Goal: Information Seeking & Learning: Learn about a topic

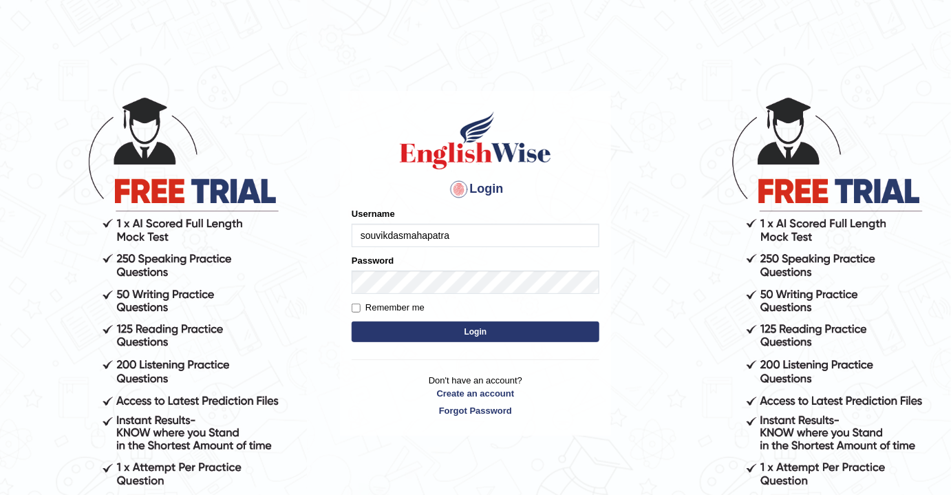
type input "souvikdasmahapatra"
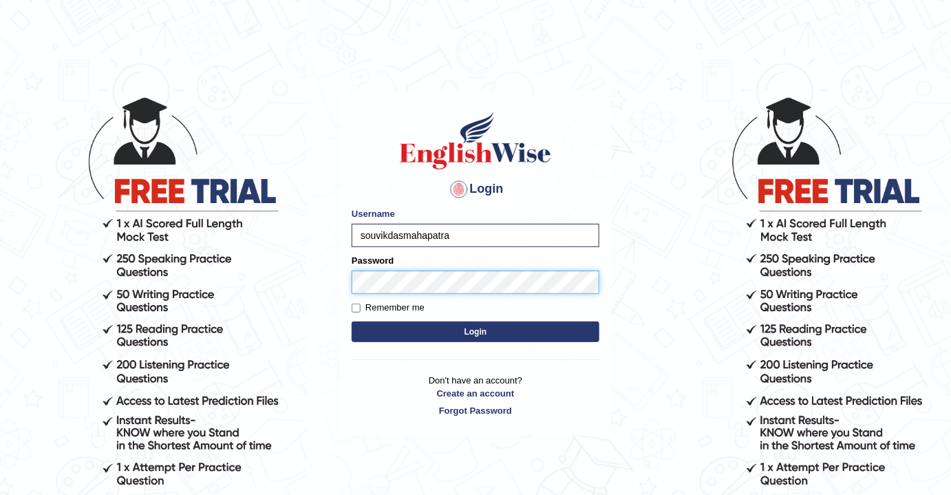
click at [352, 321] on button "Login" at bounding box center [476, 331] width 248 height 21
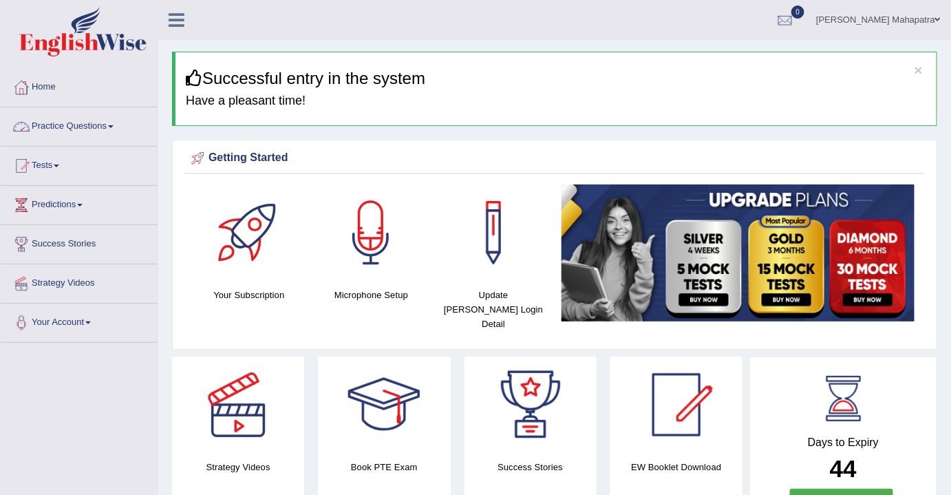
click at [114, 120] on link "Practice Questions" at bounding box center [79, 124] width 157 height 34
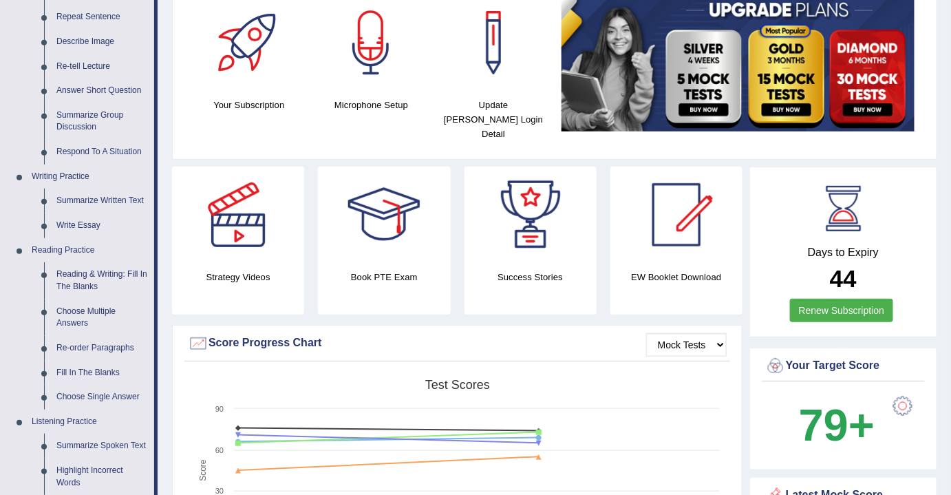
scroll to position [250, 0]
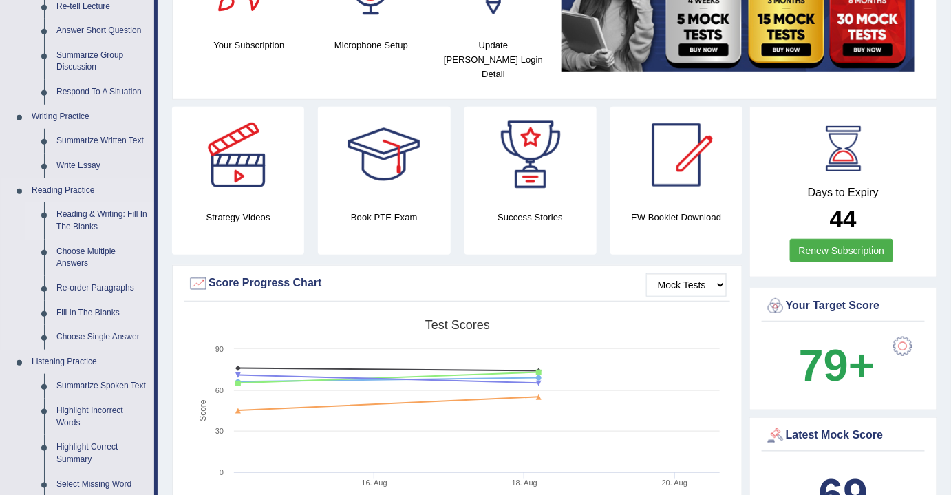
click at [81, 214] on link "Reading & Writing: Fill In The Blanks" at bounding box center [102, 220] width 104 height 36
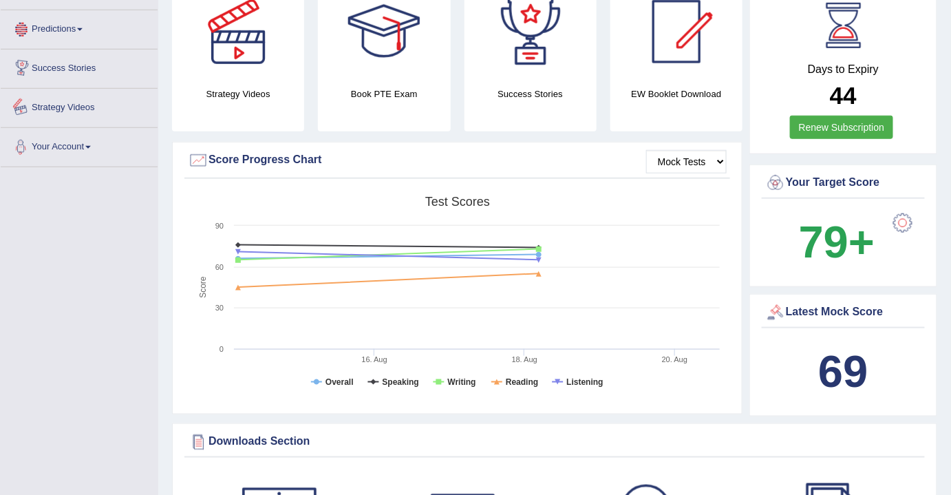
scroll to position [469, 0]
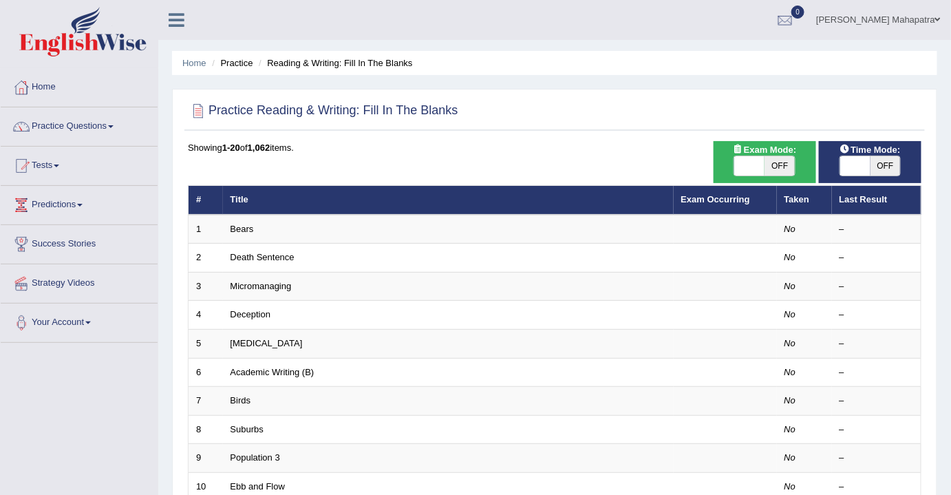
click at [774, 165] on span "OFF" at bounding box center [779, 165] width 30 height 19
checkbox input "true"
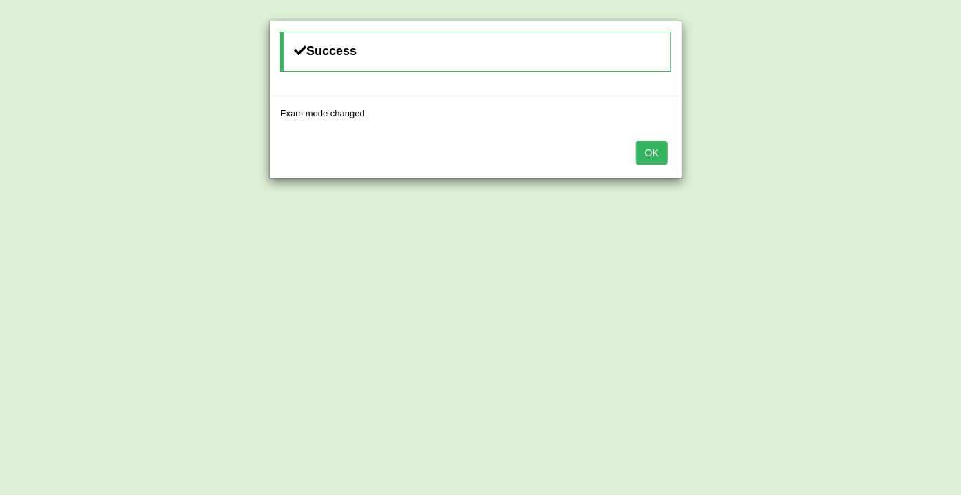
click at [650, 145] on button "OK" at bounding box center [652, 152] width 32 height 23
click at [657, 149] on button "OK" at bounding box center [652, 152] width 32 height 23
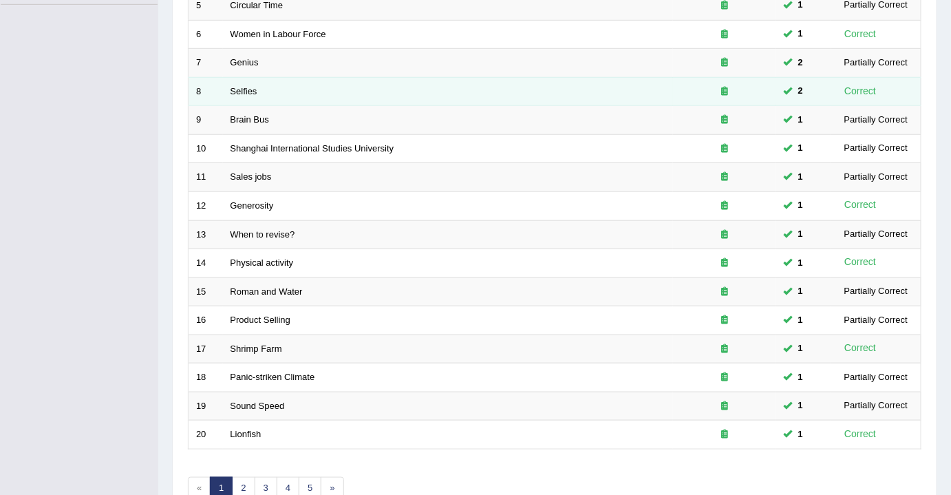
scroll to position [410, 0]
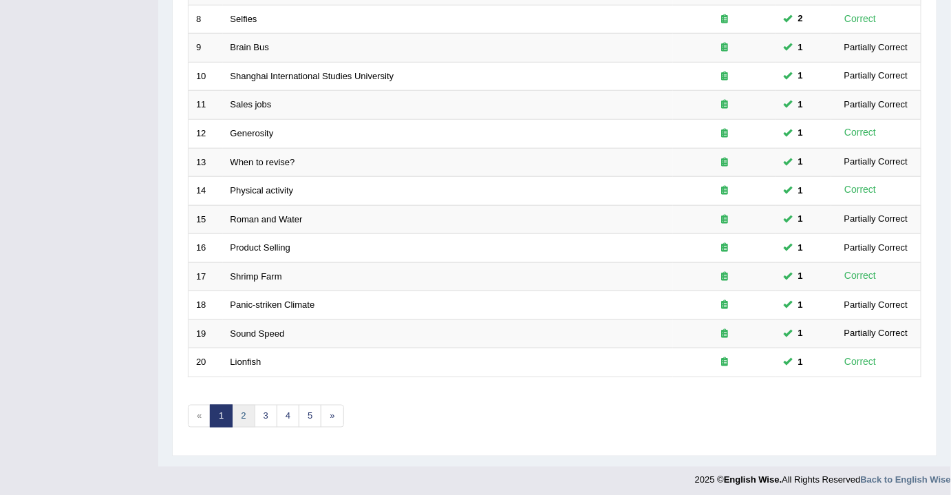
click at [241, 410] on link "2" at bounding box center [243, 416] width 23 height 23
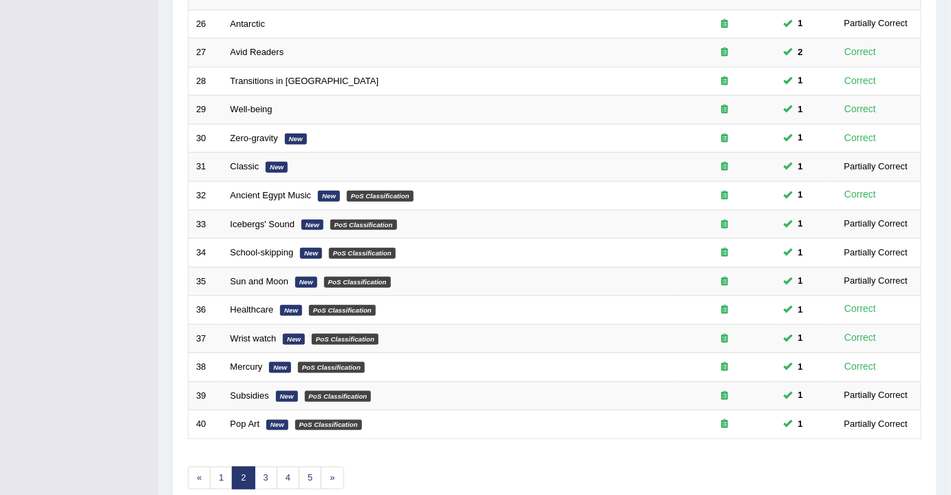
scroll to position [410, 0]
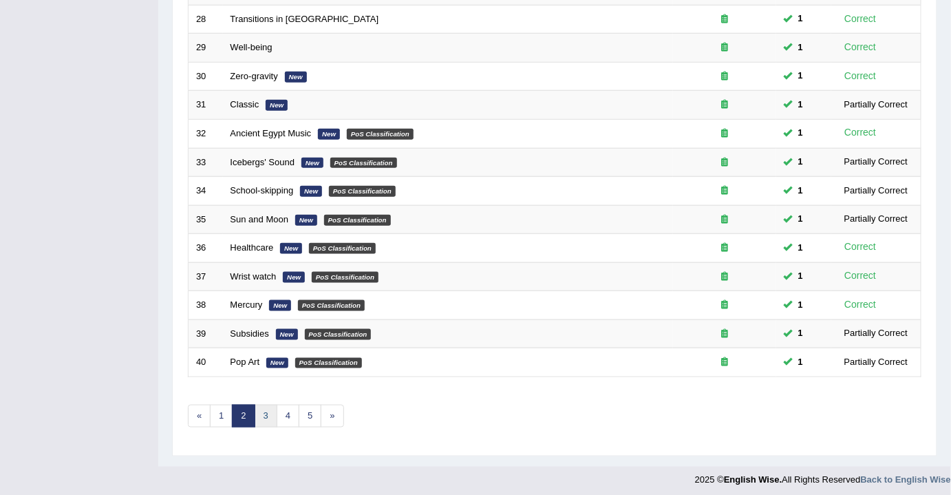
click at [266, 410] on link "3" at bounding box center [266, 416] width 23 height 23
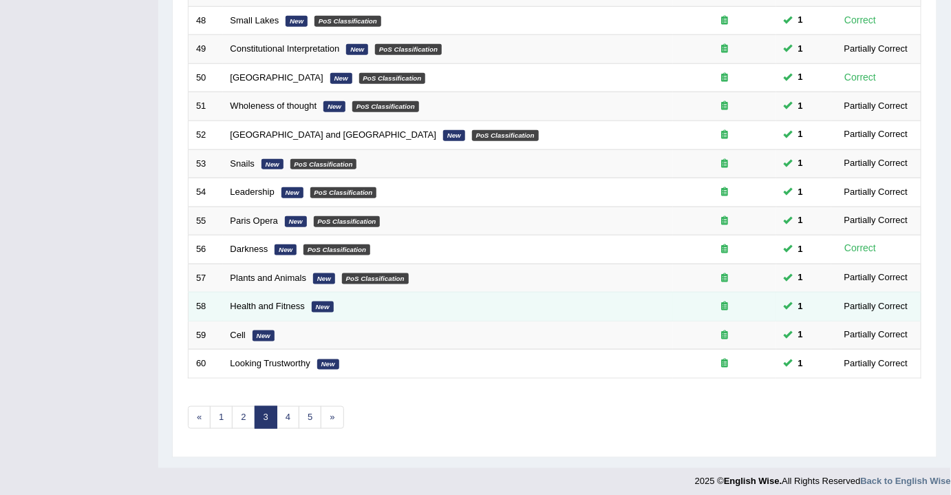
scroll to position [410, 0]
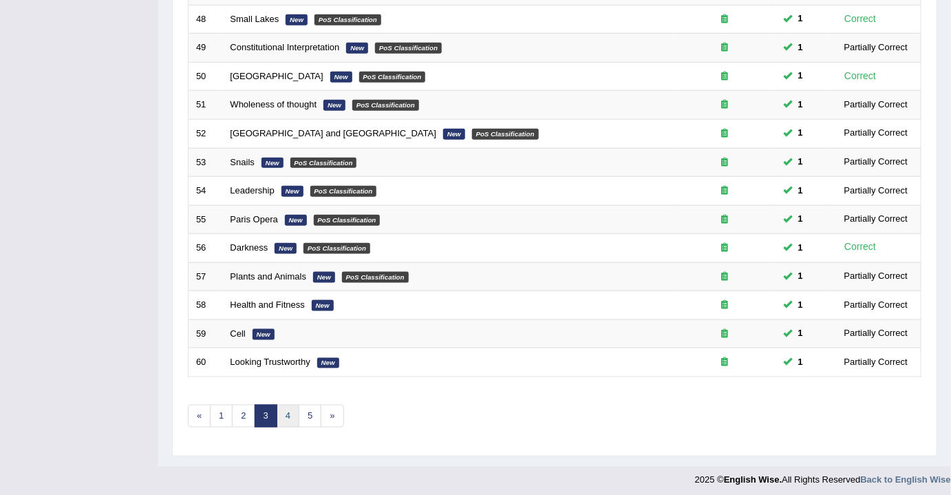
click at [290, 416] on link "4" at bounding box center [288, 416] width 23 height 23
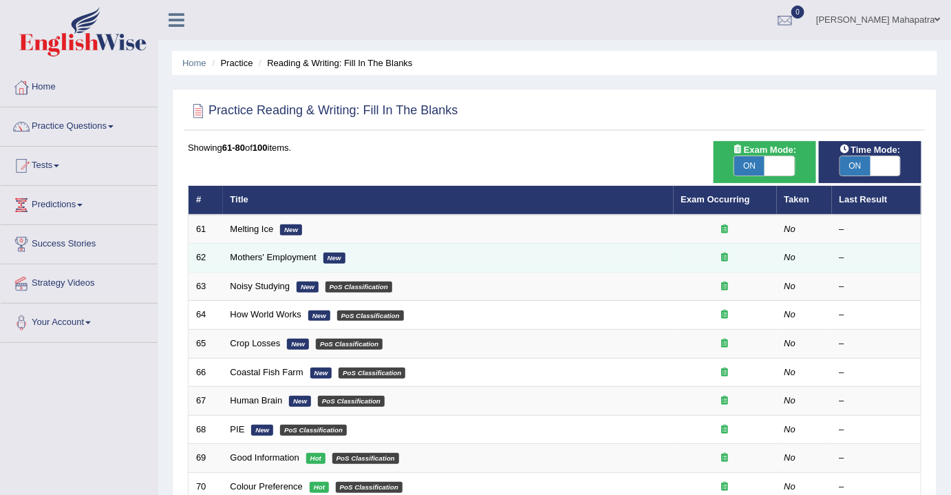
click at [300, 266] on td "Mothers' Employment New" at bounding box center [448, 258] width 451 height 29
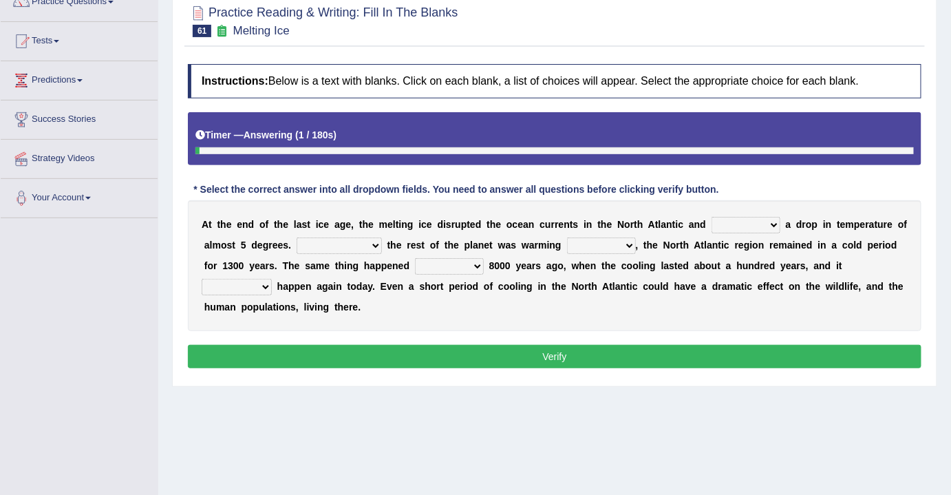
scroll to position [125, 0]
click at [737, 222] on select "featured denied reflected caused" at bounding box center [745, 225] width 69 height 17
select select "caused"
click at [711, 217] on select "featured denied reflected caused" at bounding box center [745, 225] width 69 height 17
click at [339, 248] on select "Contrasting to Even though As if Now that" at bounding box center [339, 245] width 85 height 17
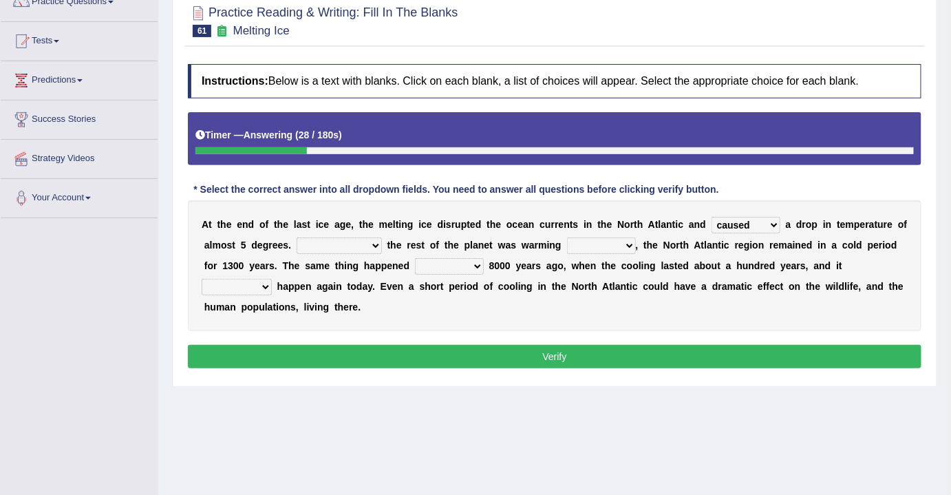
select select "Even though"
click at [297, 237] on select "Contrasting to Even though As if Now that" at bounding box center [339, 245] width 85 height 17
click at [601, 239] on select "in off up back" at bounding box center [601, 245] width 69 height 17
select select "up"
click at [567, 237] on select "in off up back" at bounding box center [601, 245] width 69 height 17
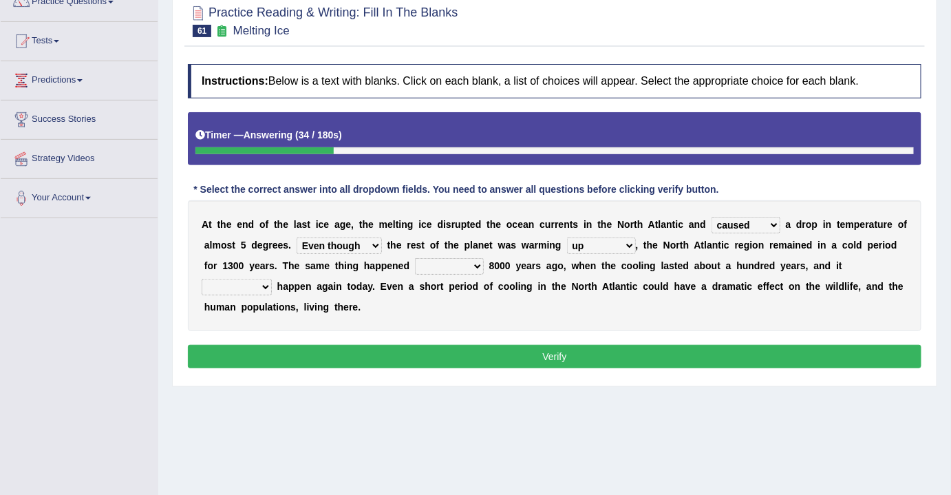
click at [458, 261] on select "on before after around" at bounding box center [449, 266] width 69 height 17
select select "around"
click at [415, 258] on select "on before after around" at bounding box center [449, 266] width 69 height 17
click at [250, 286] on select "could can should could have" at bounding box center [237, 287] width 70 height 17
select select "can"
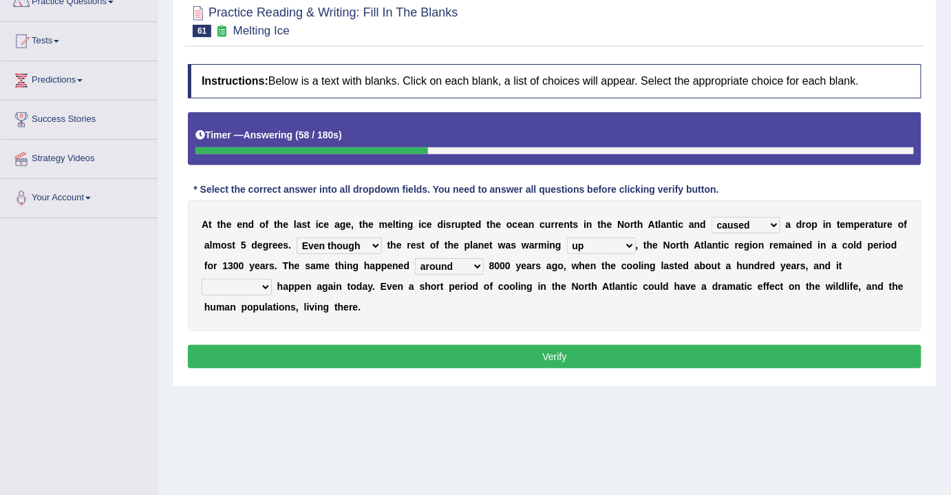
click at [202, 279] on select "could can should could have" at bounding box center [237, 287] width 70 height 17
click at [531, 345] on button "Verify" at bounding box center [554, 356] width 733 height 23
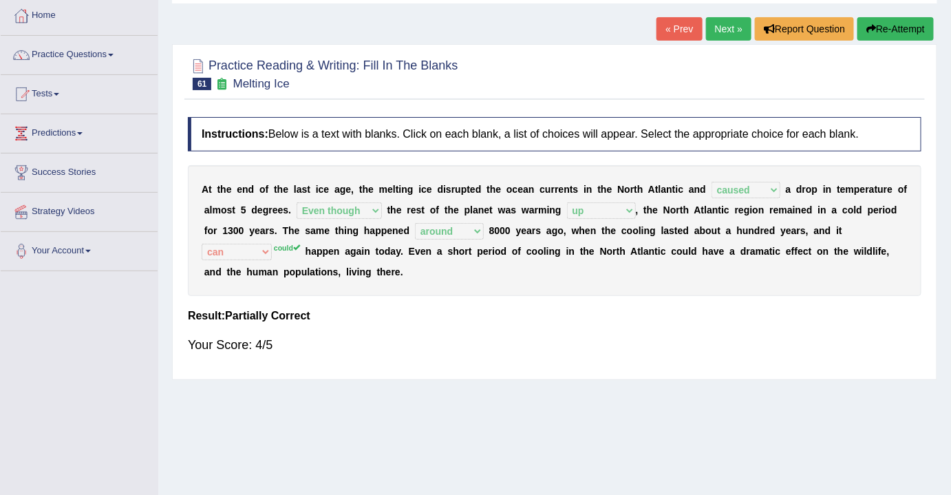
scroll to position [0, 0]
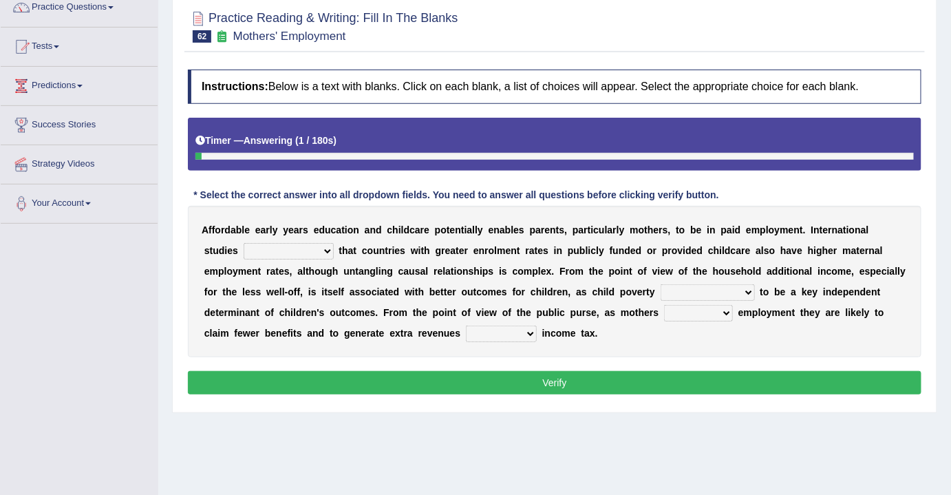
scroll to position [125, 0]
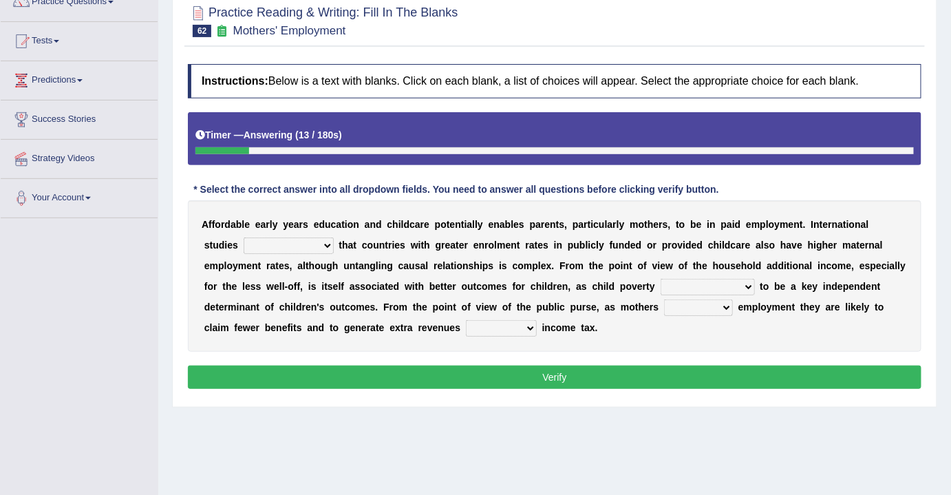
click at [268, 239] on select "are finding found have yet to find have found" at bounding box center [289, 245] width 90 height 17
click at [269, 241] on select "are finding found have yet to find have found" at bounding box center [289, 245] width 90 height 17
select select "have found"
click at [244, 237] on select "are finding found have yet to find have found" at bounding box center [289, 245] width 90 height 17
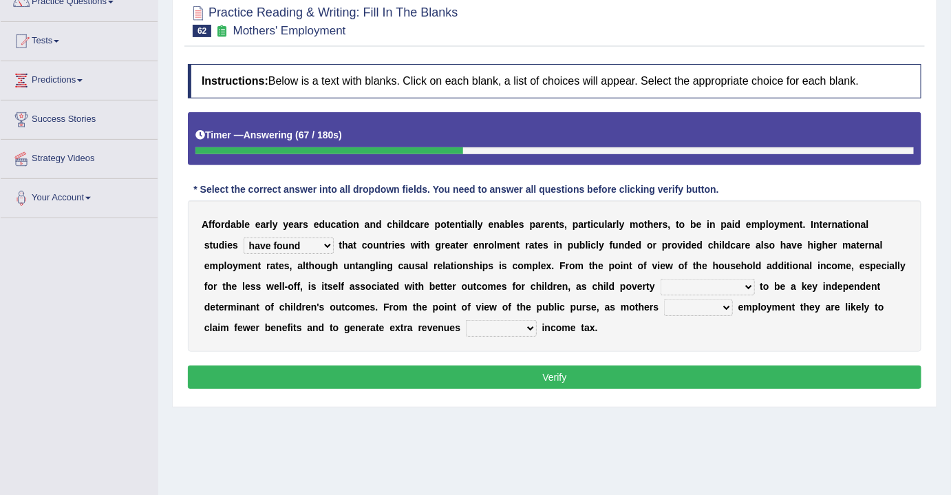
click at [675, 282] on select "is shown has been shown was showing showed" at bounding box center [708, 287] width 94 height 17
select select "showed"
click at [661, 279] on select "is shown has been shown was showing showed" at bounding box center [708, 287] width 94 height 17
click at [664, 306] on select "enact enrol enter enlist" at bounding box center [698, 307] width 69 height 17
select select "enter"
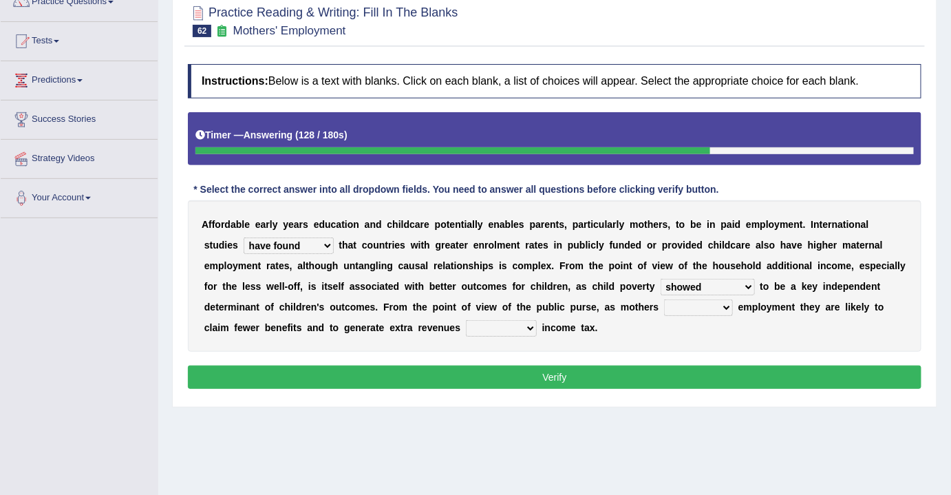
click at [664, 299] on select "enact enrol enter enlist" at bounding box center [698, 307] width 69 height 17
click at [620, 369] on button "Verify" at bounding box center [554, 376] width 733 height 23
click at [466, 326] on select "through within by throughout" at bounding box center [501, 328] width 71 height 17
select select "by"
click at [466, 320] on select "through within by throughout" at bounding box center [501, 328] width 71 height 17
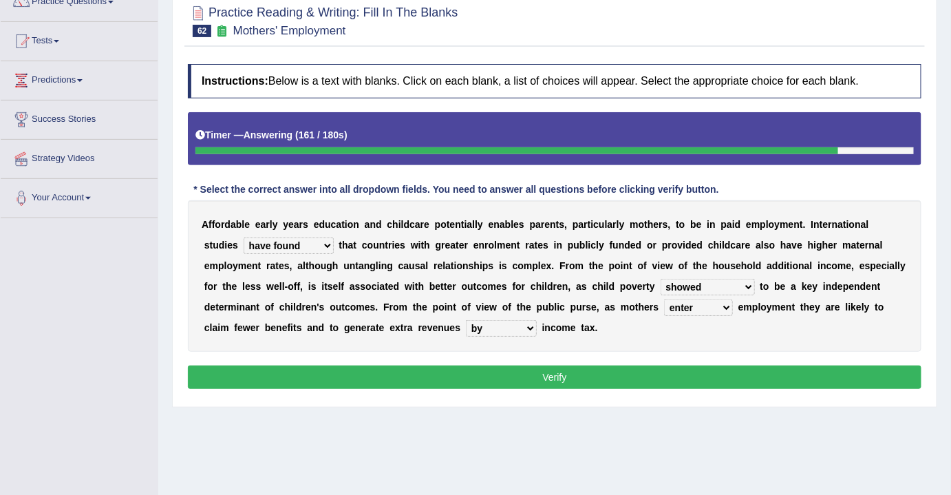
click at [466, 328] on select "through within by throughout" at bounding box center [501, 328] width 71 height 17
click at [527, 338] on div "A f f o r d a b l e e a r l y y e a r s e d u c a t i o n a n d c h i l d c a r…" at bounding box center [554, 275] width 733 height 151
click at [556, 367] on button "Verify" at bounding box center [554, 376] width 733 height 23
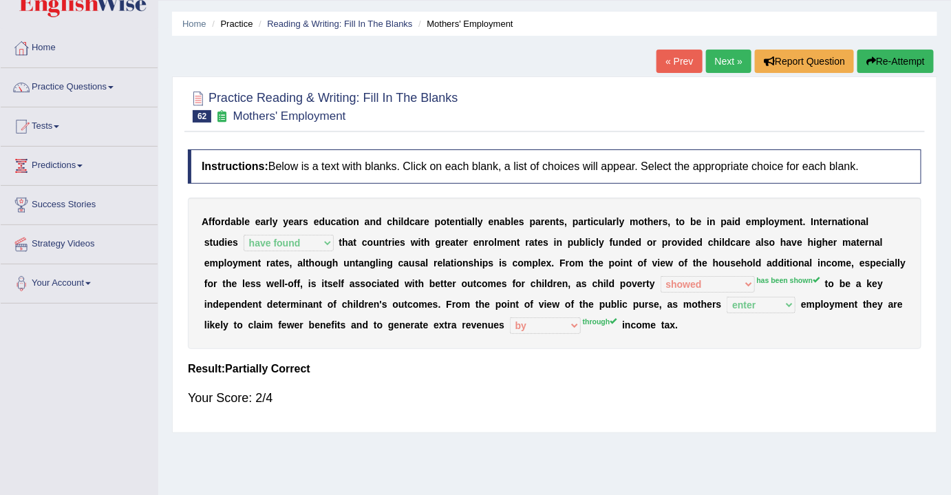
scroll to position [0, 0]
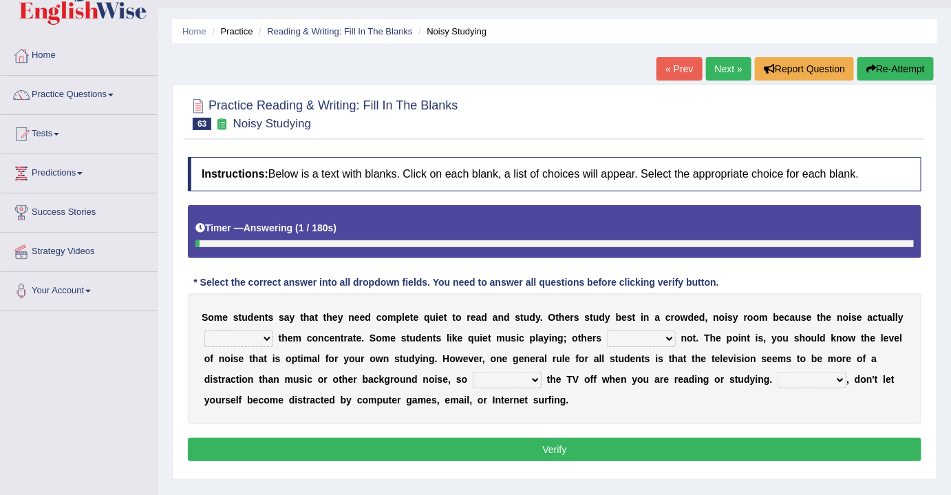
scroll to position [62, 0]
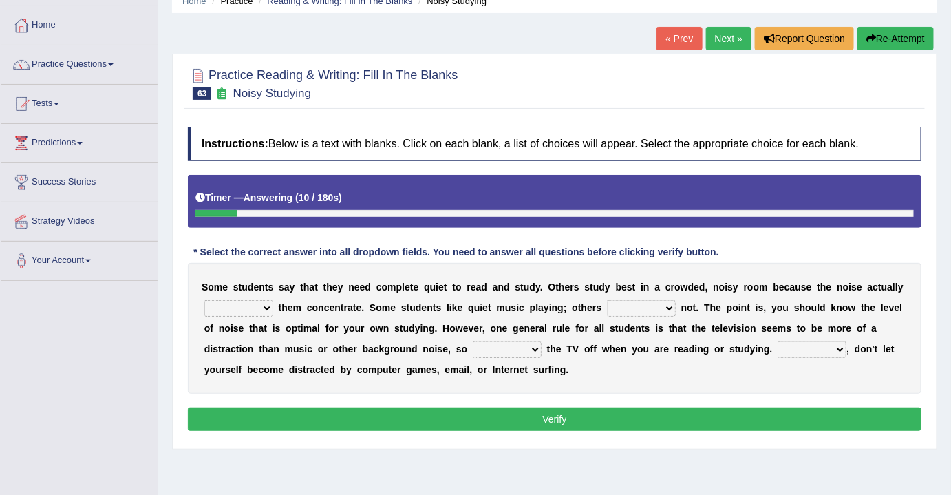
click at [257, 306] on select "helps stops aids gives" at bounding box center [238, 308] width 69 height 17
select select "helps"
click at [204, 300] on select "helps stops aids gives" at bounding box center [238, 308] width 69 height 17
click at [650, 303] on select "have doing do are" at bounding box center [641, 308] width 69 height 17
select select "do"
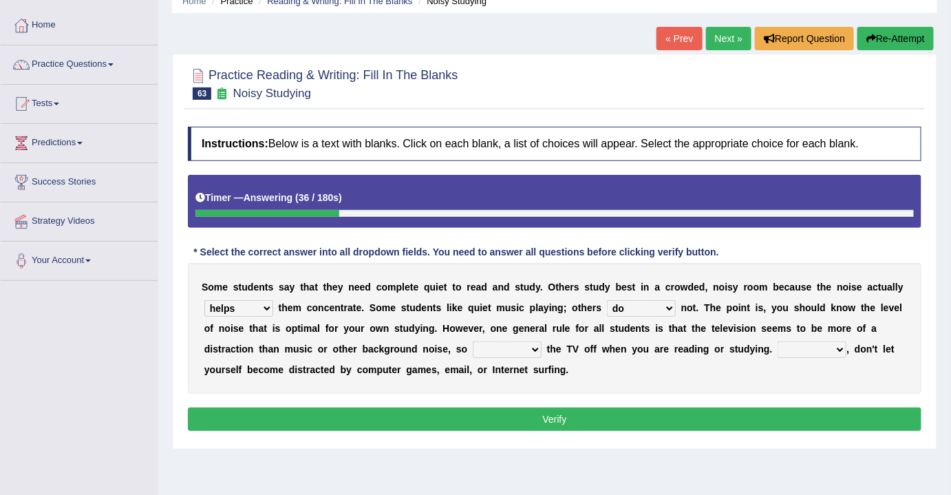
click at [607, 300] on select "have doing do are" at bounding box center [641, 308] width 69 height 17
click at [506, 346] on select "make put leave cut" at bounding box center [507, 349] width 69 height 17
select select "put"
click at [473, 341] on select "make put leave cut" at bounding box center [507, 349] width 69 height 17
click at [818, 348] on select "Thus However Yet Also" at bounding box center [812, 349] width 69 height 17
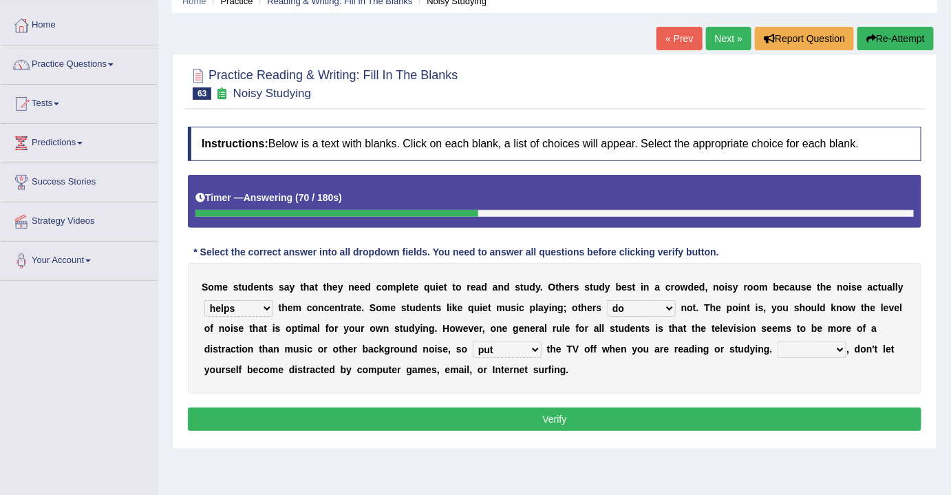
select select "Also"
click at [778, 341] on select "Thus However Yet Also" at bounding box center [812, 349] width 69 height 17
click at [557, 412] on button "Verify" at bounding box center [554, 418] width 733 height 23
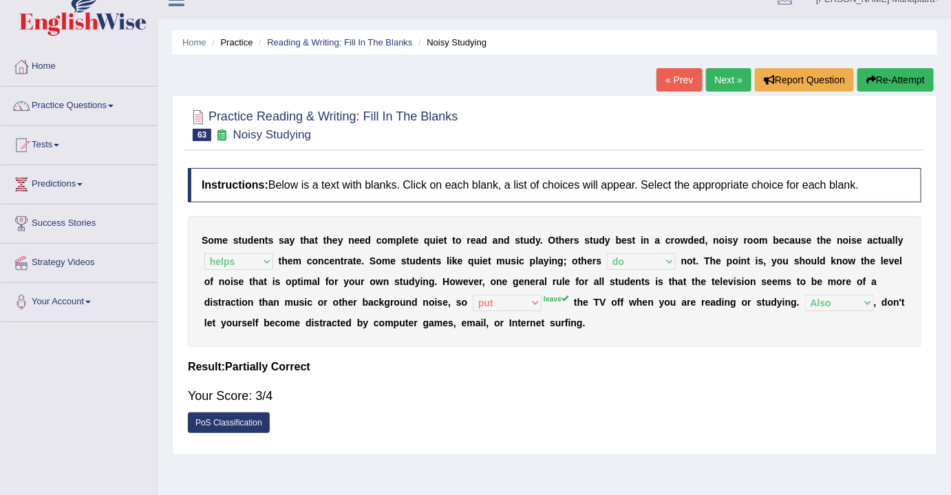
scroll to position [0, 0]
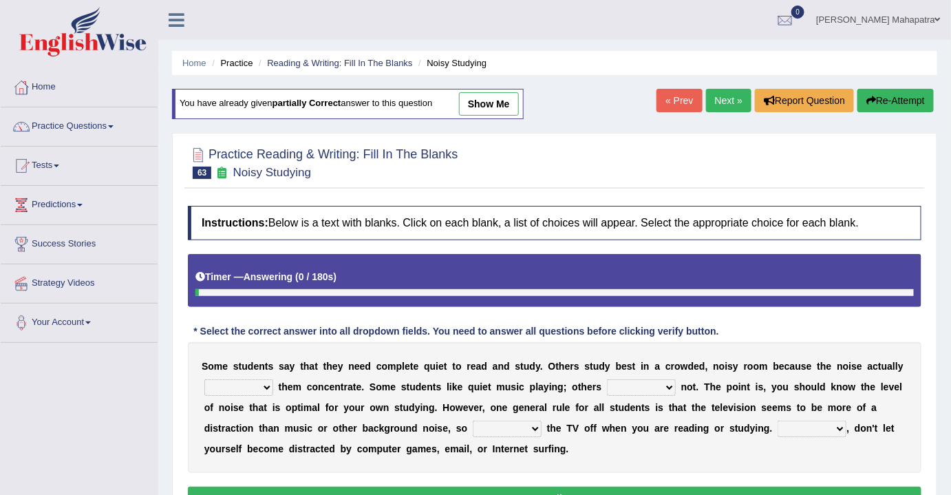
drag, startPoint x: 0, startPoint y: 0, endPoint x: 491, endPoint y: 108, distance: 502.4
click at [491, 108] on link "show me" at bounding box center [489, 103] width 60 height 23
select select "helps"
select select "do"
select select "put"
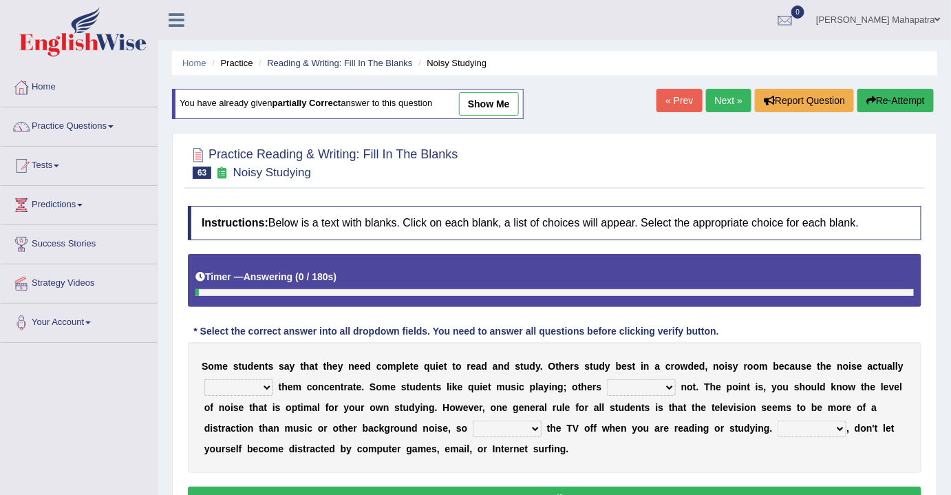
select select "Also"
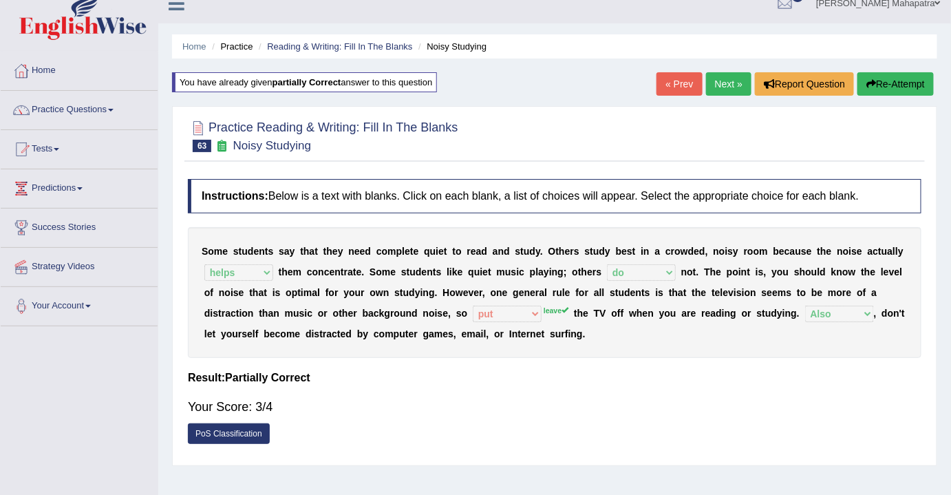
scroll to position [62, 0]
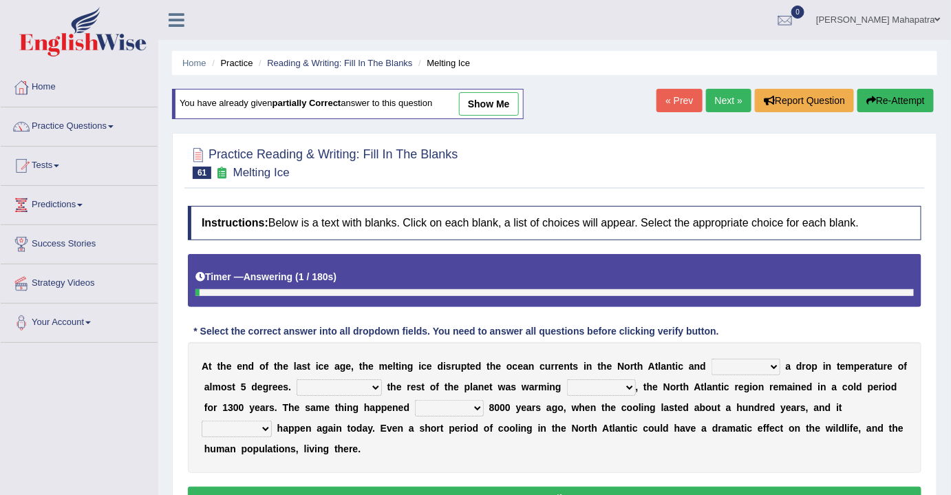
click at [478, 108] on link "show me" at bounding box center [489, 103] width 60 height 23
select select "caused"
select select "Even though"
select select "up"
select select "around"
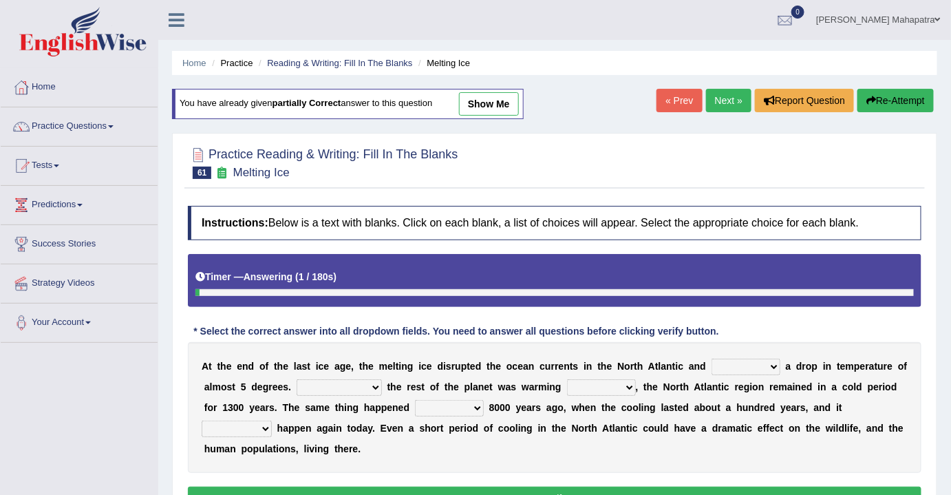
select select "can"
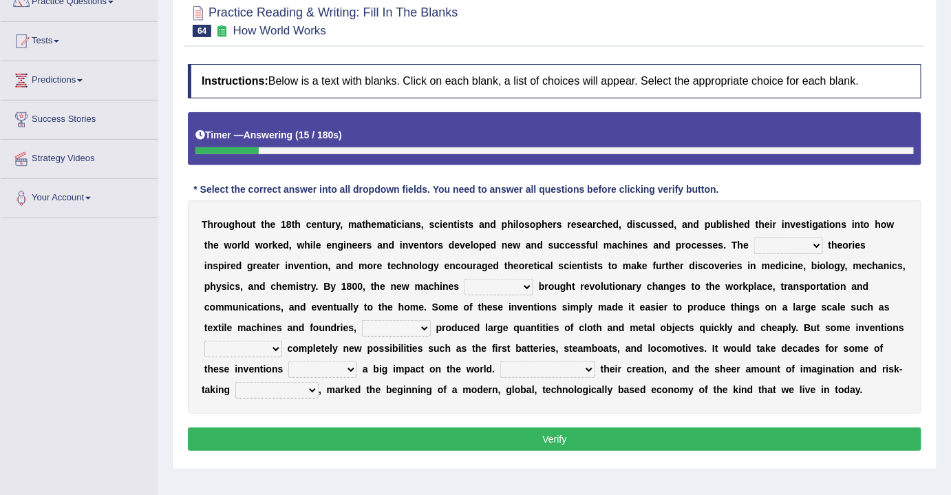
click at [780, 250] on select "fewest newest nearest latest" at bounding box center [788, 245] width 69 height 17
select select "latest"
click at [754, 237] on select "fewest newest nearest latest" at bounding box center [788, 245] width 69 height 17
click at [464, 283] on select "are have were had" at bounding box center [498, 287] width 69 height 17
select select "had"
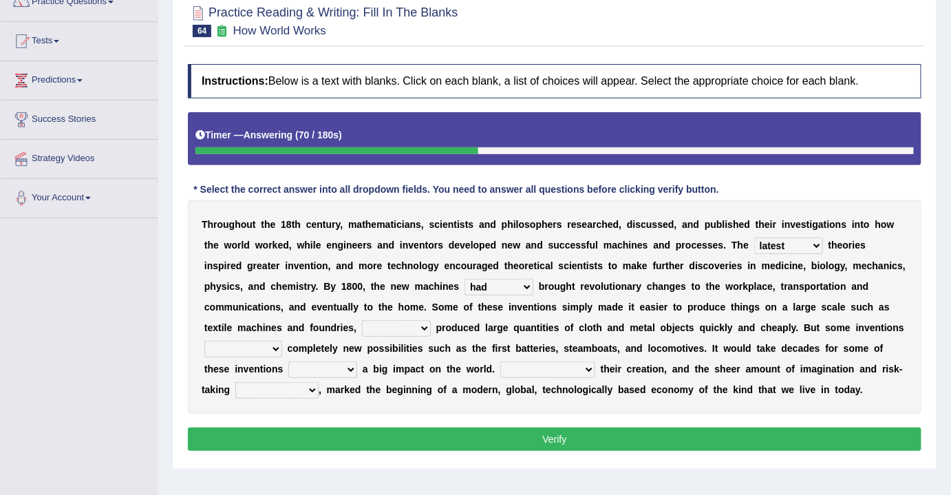
click at [464, 279] on select "are have were had" at bounding box center [498, 287] width 69 height 17
click at [392, 323] on select "those which that what" at bounding box center [396, 328] width 69 height 17
select select "which"
click at [362, 320] on select "those which that what" at bounding box center [396, 328] width 69 height 17
click at [272, 345] on select "brought necessitated enforced took" at bounding box center [243, 349] width 78 height 17
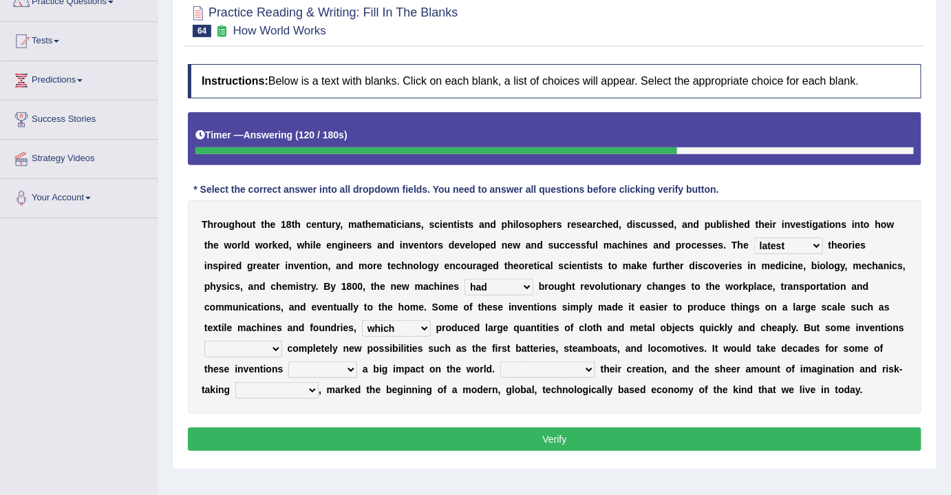
select select "brought"
click at [204, 341] on select "brought necessitated enforced took" at bounding box center [243, 349] width 78 height 17
click at [236, 377] on div "T h r o u g h o u t t h e 1 8 t h c e n t u r y , m a t h e m a t i c i a n s ,…" at bounding box center [554, 306] width 733 height 213
click at [343, 365] on select "make making made to make" at bounding box center [322, 369] width 69 height 17
select select "to make"
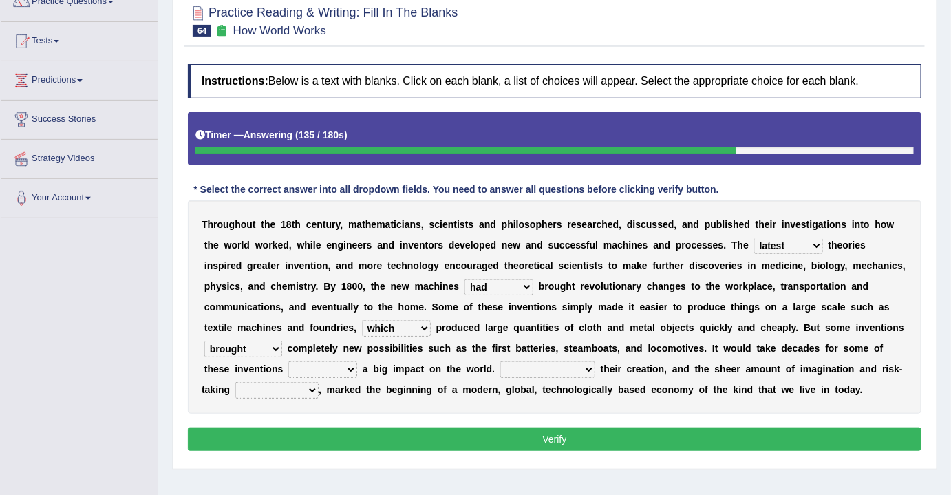
click at [288, 361] on select "make making made to make" at bounding box center [322, 369] width 69 height 17
click at [572, 365] on select "Notwithstanding As Whether Yet" at bounding box center [547, 369] width 95 height 17
select select "As"
click at [500, 361] on select "Notwithstanding As Whether Yet" at bounding box center [547, 369] width 95 height 17
click at [262, 388] on select "have involved was involved involved involving" at bounding box center [276, 390] width 83 height 17
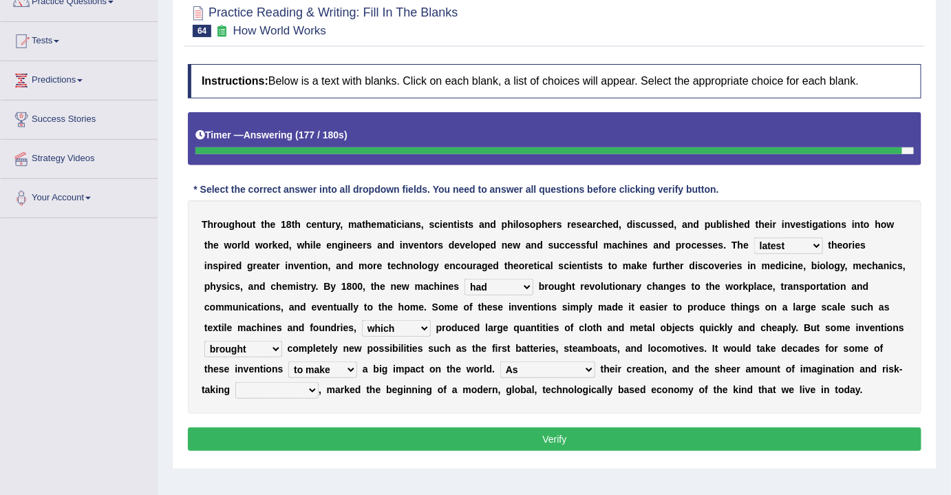
select select "involved"
click at [235, 382] on select "have involved was involved involved involving" at bounding box center [276, 390] width 83 height 17
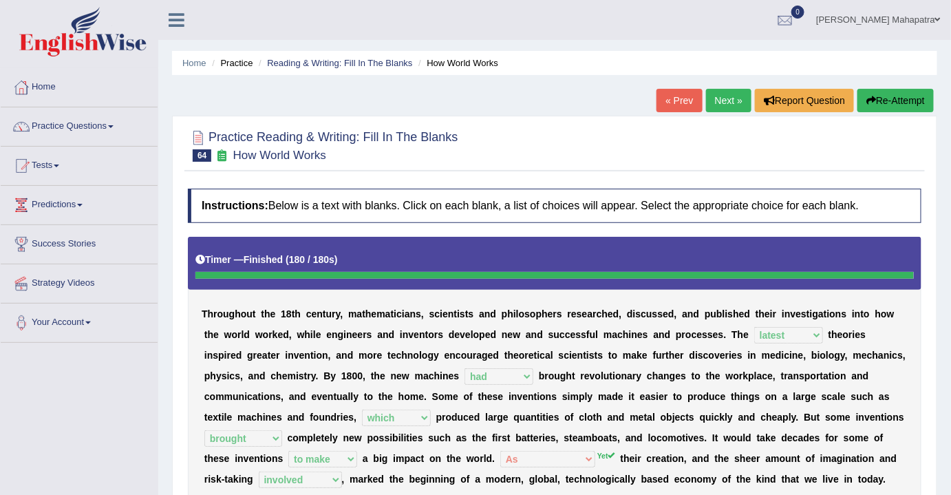
click at [901, 104] on button "Re-Attempt" at bounding box center [895, 100] width 76 height 23
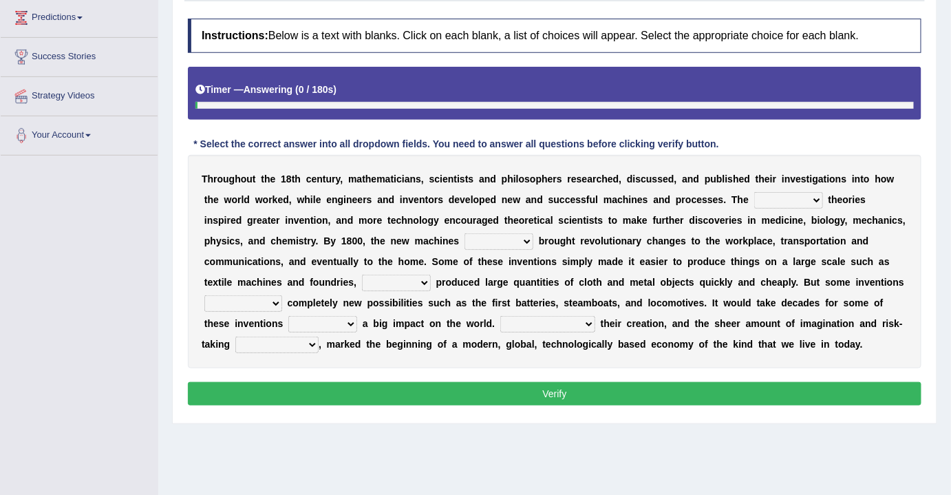
scroll to position [187, 0]
click at [299, 341] on select "have involved was involved involved involving" at bounding box center [276, 344] width 83 height 17
click at [488, 363] on div "T h r o u g h o u t t h e 1 8 t h c e n t u r y , m a t h e m a t i c i a n s ,…" at bounding box center [554, 261] width 733 height 213
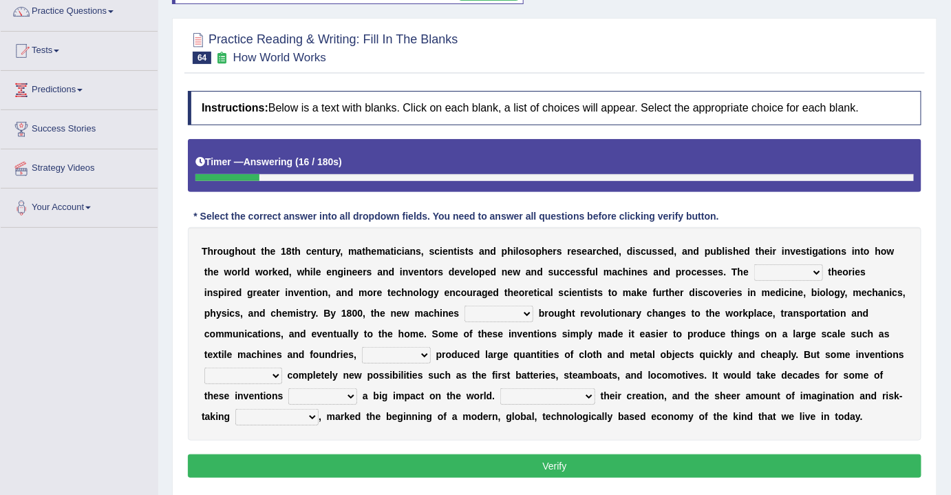
scroll to position [0, 0]
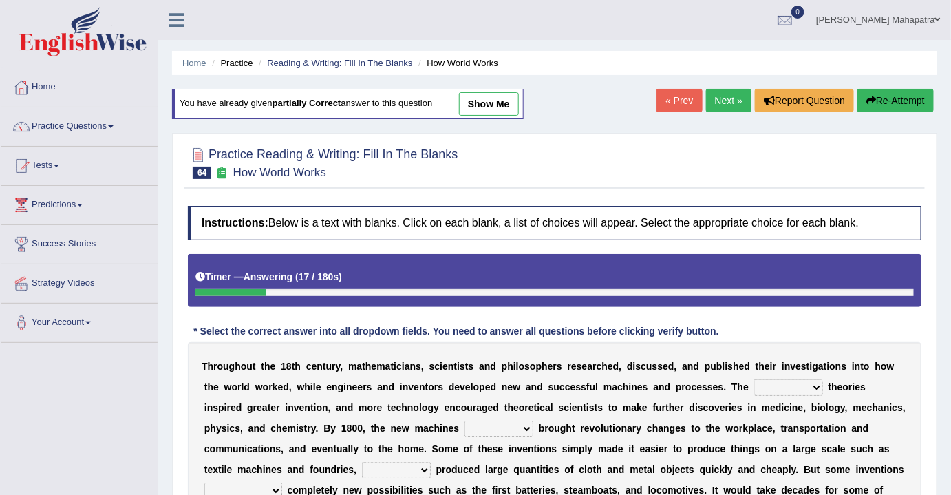
click at [722, 97] on link "Next »" at bounding box center [728, 100] width 45 height 23
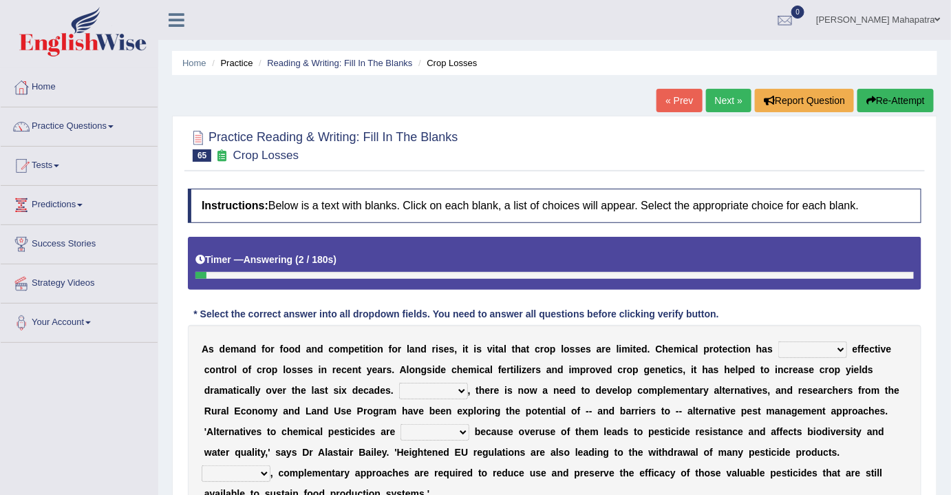
click at [686, 101] on link "« Prev" at bounding box center [678, 100] width 45 height 23
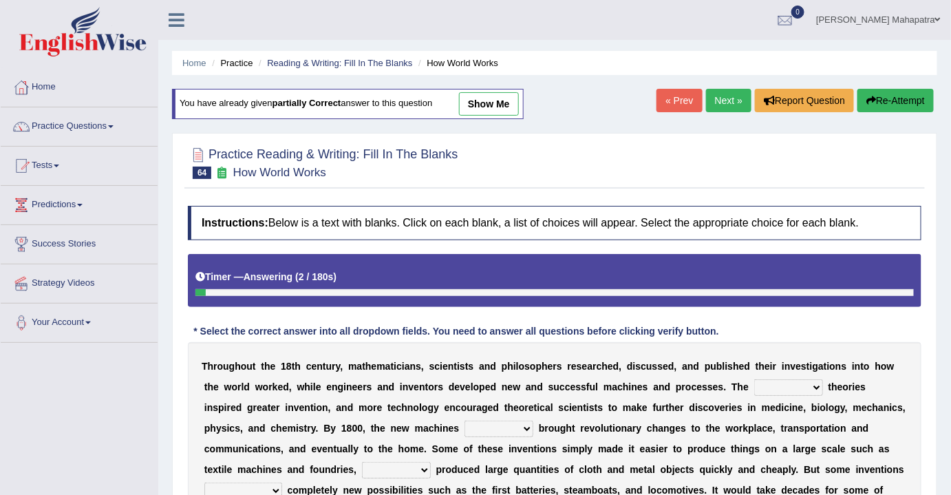
click at [711, 98] on link "Next »" at bounding box center [728, 100] width 45 height 23
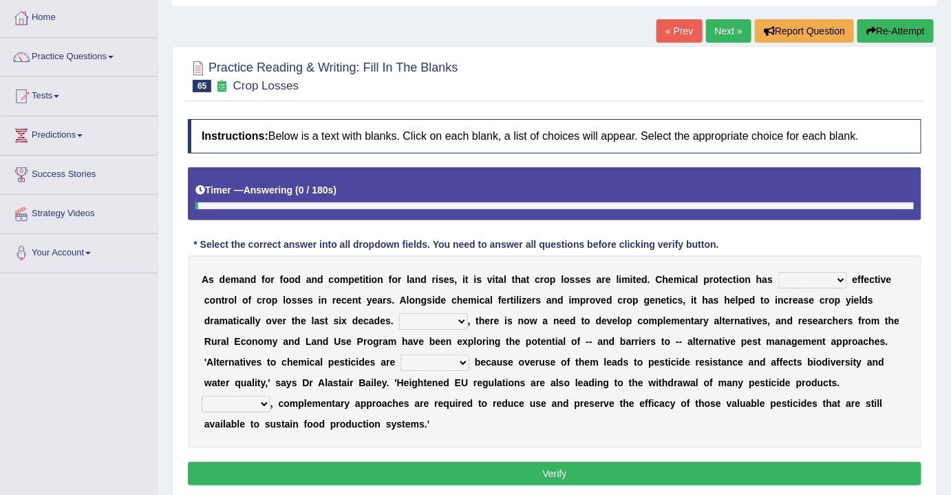
scroll to position [125, 0]
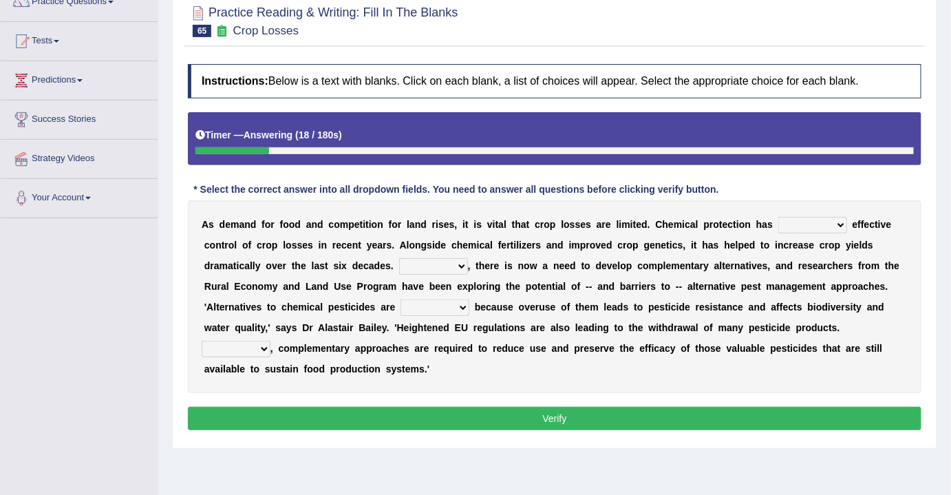
click at [835, 220] on select "harnessed utilized provided offset" at bounding box center [812, 225] width 69 height 17
select select "provided"
click at [778, 217] on select "harnessed utilized provided offset" at bounding box center [812, 225] width 69 height 17
click at [426, 264] on select "Hopefully However Strangely Therefore" at bounding box center [433, 266] width 69 height 17
select select "Therefore"
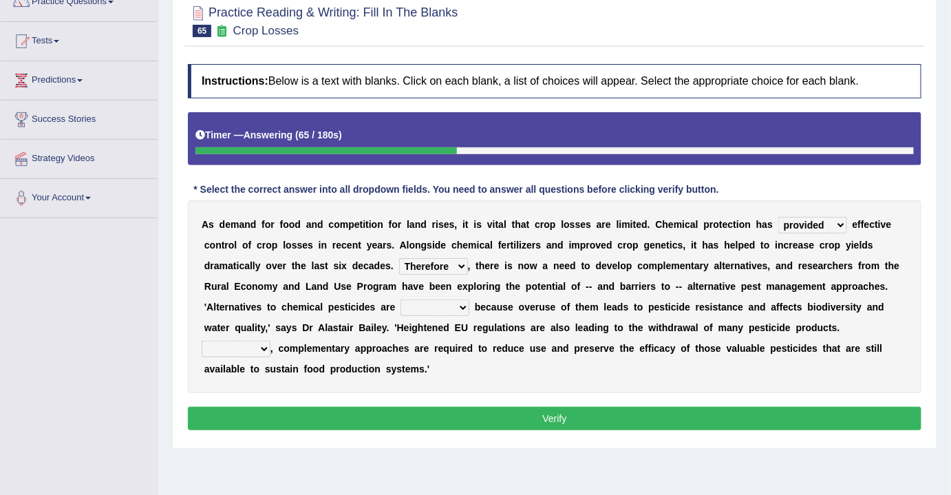
click at [399, 258] on select "Hopefully However Strangely Therefore" at bounding box center [433, 266] width 69 height 17
click at [435, 305] on select "overshot expired needed engaged" at bounding box center [434, 307] width 69 height 17
select select "needed"
click at [400, 299] on select "overshot expired needed engaged" at bounding box center [434, 307] width 69 height 17
click at [257, 343] on select "Though Yet Hence But" at bounding box center [236, 349] width 69 height 17
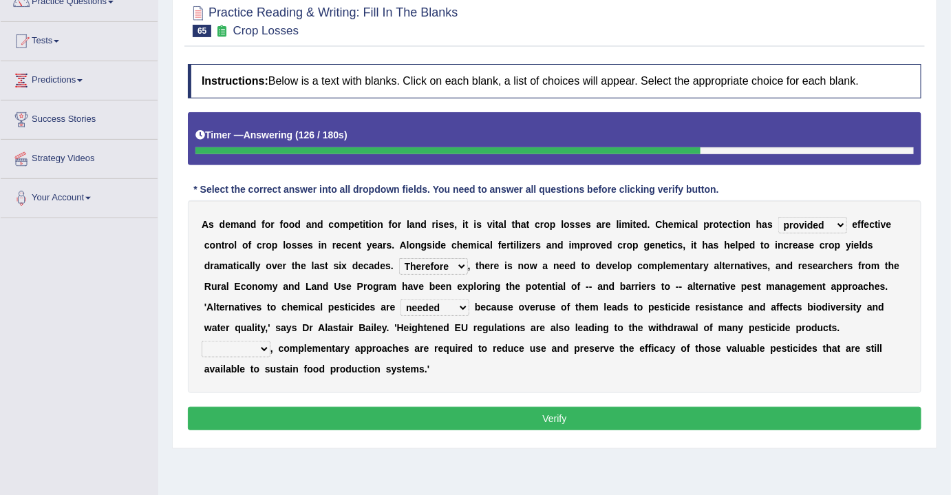
select select "Hence"
click at [202, 341] on select "Though Yet Hence But" at bounding box center [236, 349] width 69 height 17
click at [515, 413] on button "Verify" at bounding box center [554, 418] width 733 height 23
